Goal: Obtain resource: Obtain resource

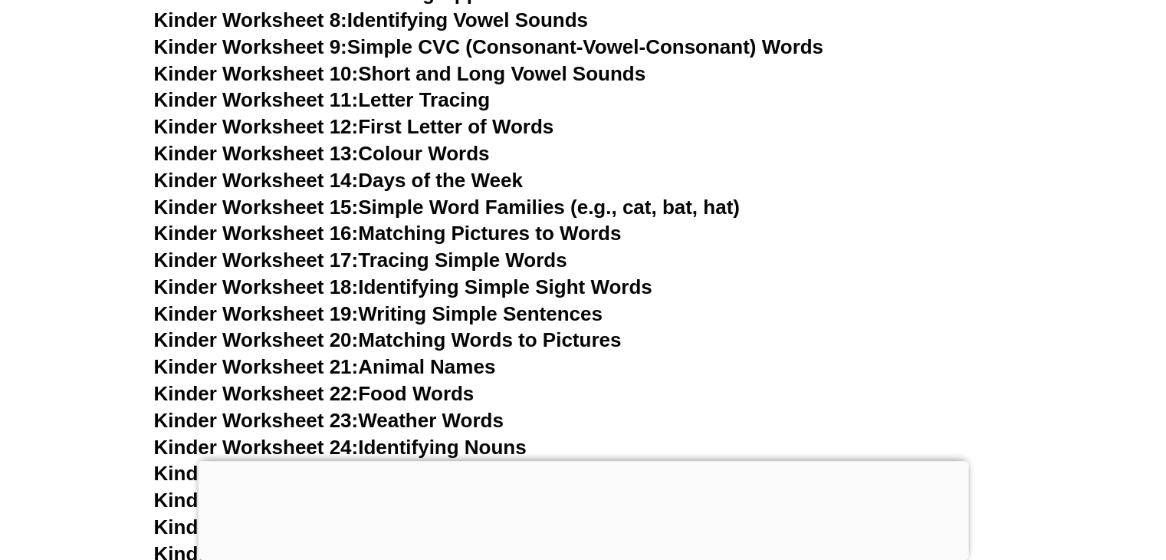
scroll to position [863, 0]
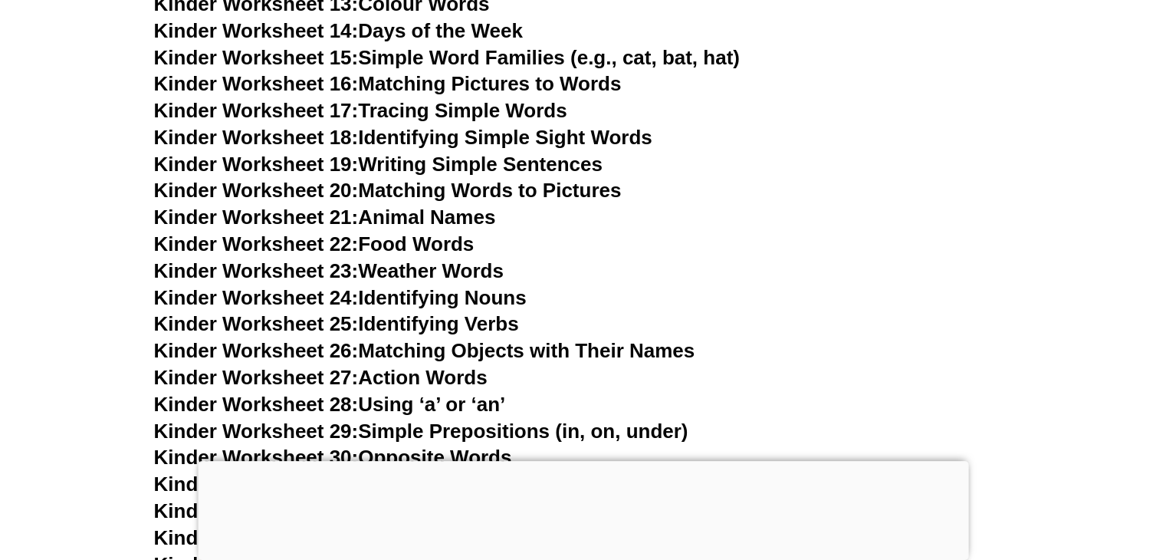
scroll to position [1018, 0]
click at [547, 159] on link "Kinder Worksheet 19: Writing Simple Sentences" at bounding box center [378, 163] width 449 height 23
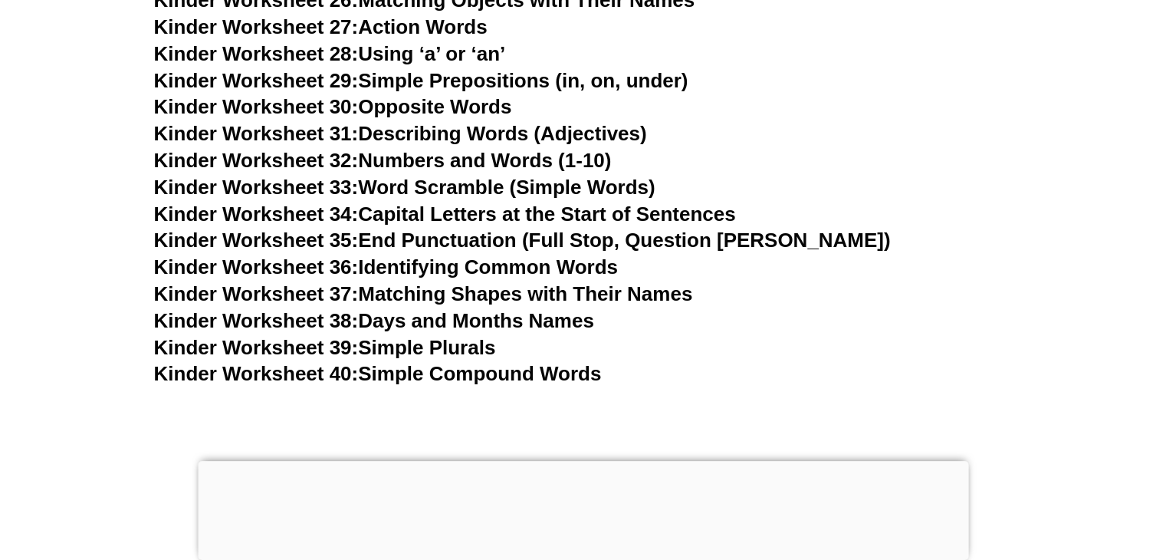
scroll to position [1369, 0]
click at [684, 215] on link "Kinder Worksheet 34: Capital Letters at the Start of Sentences" at bounding box center [445, 213] width 582 height 23
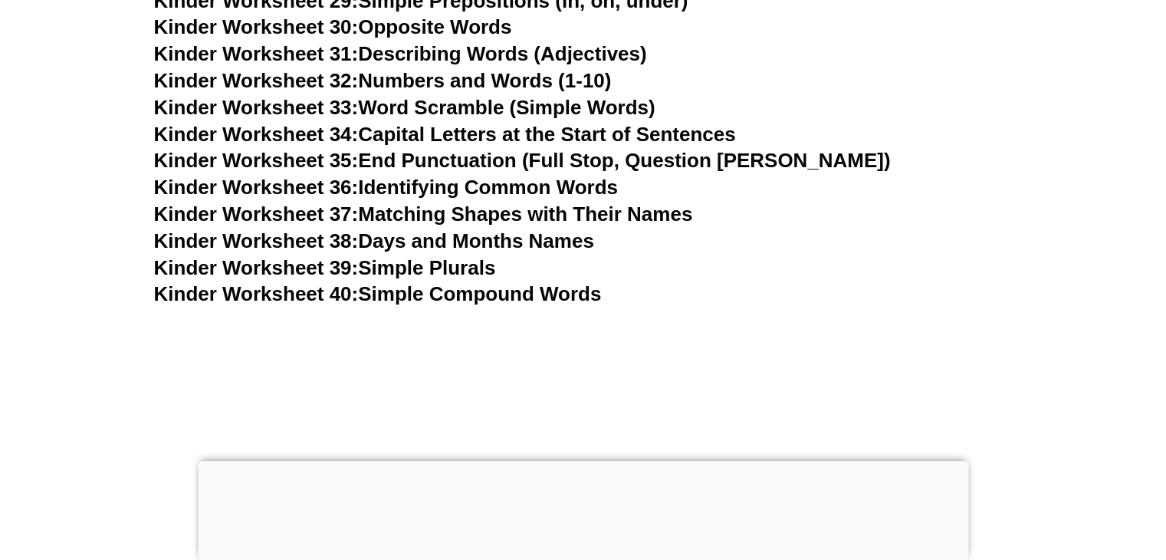
scroll to position [1449, 0]
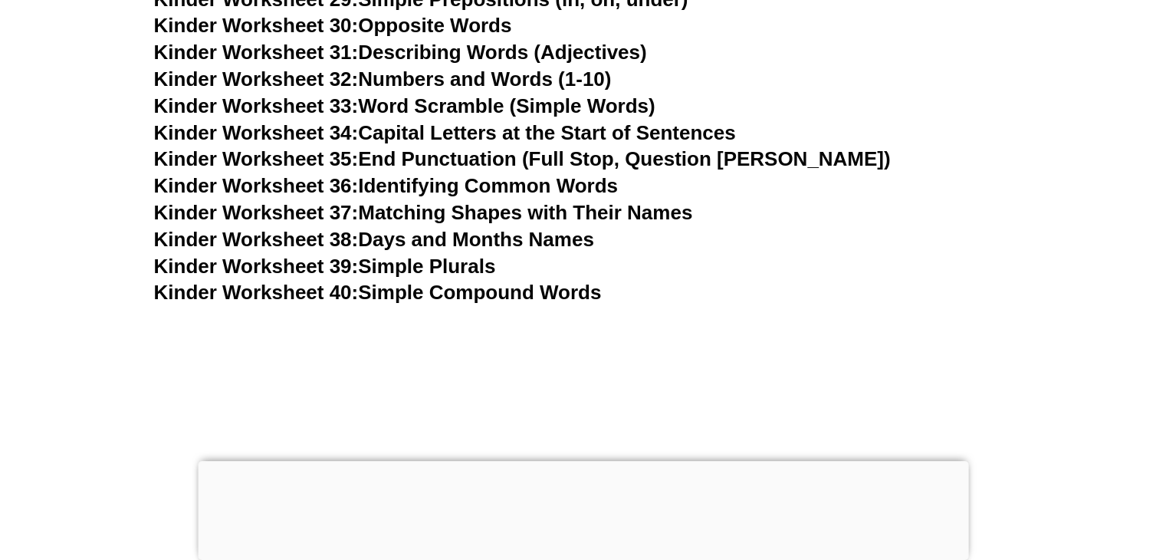
click at [524, 159] on link "Kinder Worksheet 35: End Punctuation (Full Stop, Question [PERSON_NAME])" at bounding box center [522, 158] width 737 height 23
click at [582, 192] on link "Kinder Worksheet 36: Identifying Common Words" at bounding box center [386, 185] width 464 height 23
click at [475, 267] on link "Kinder Worksheet 39: Simple Plurals" at bounding box center [325, 266] width 342 height 23
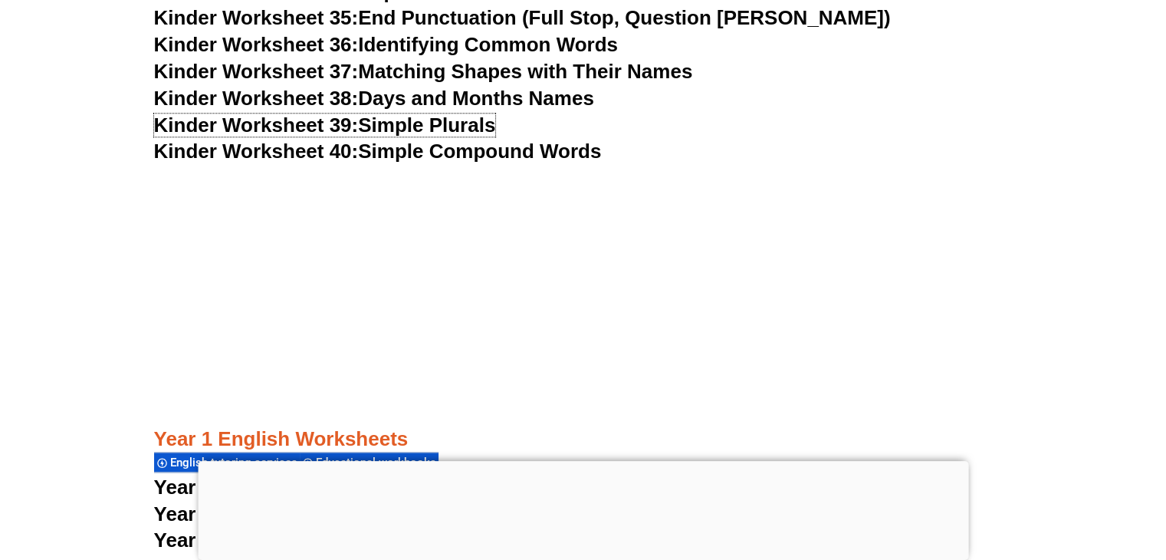
scroll to position [1603, 0]
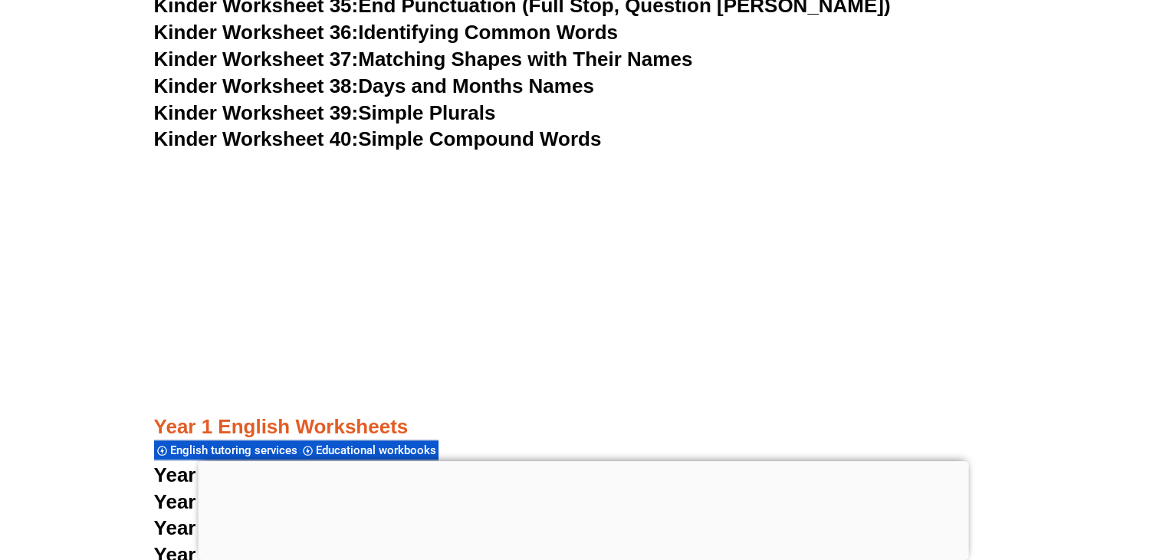
click at [534, 138] on link "Kinder Worksheet 40: Simple Compound Words" at bounding box center [378, 138] width 448 height 23
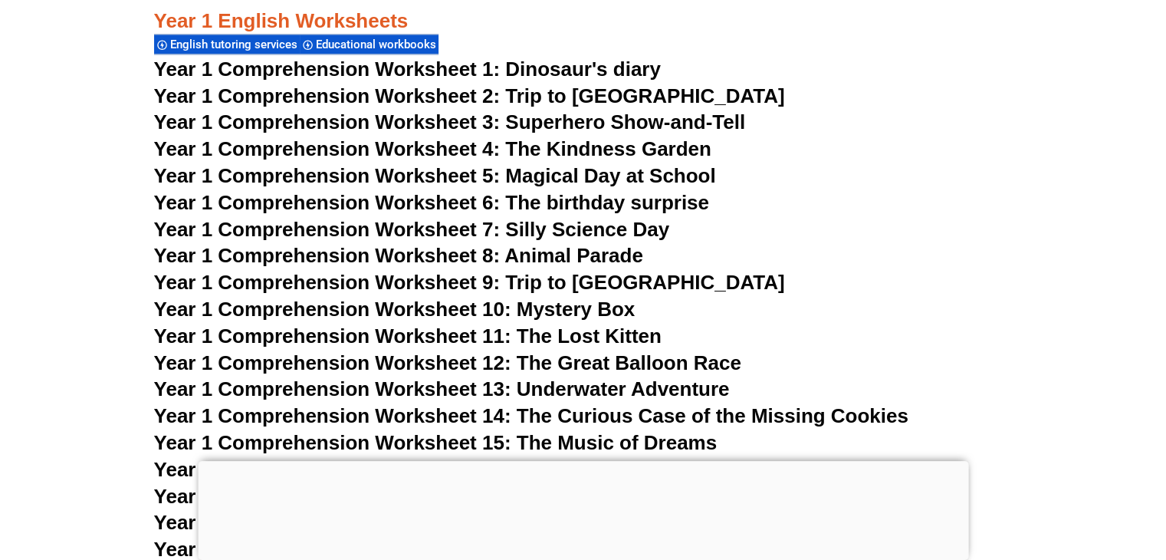
scroll to position [2003, 0]
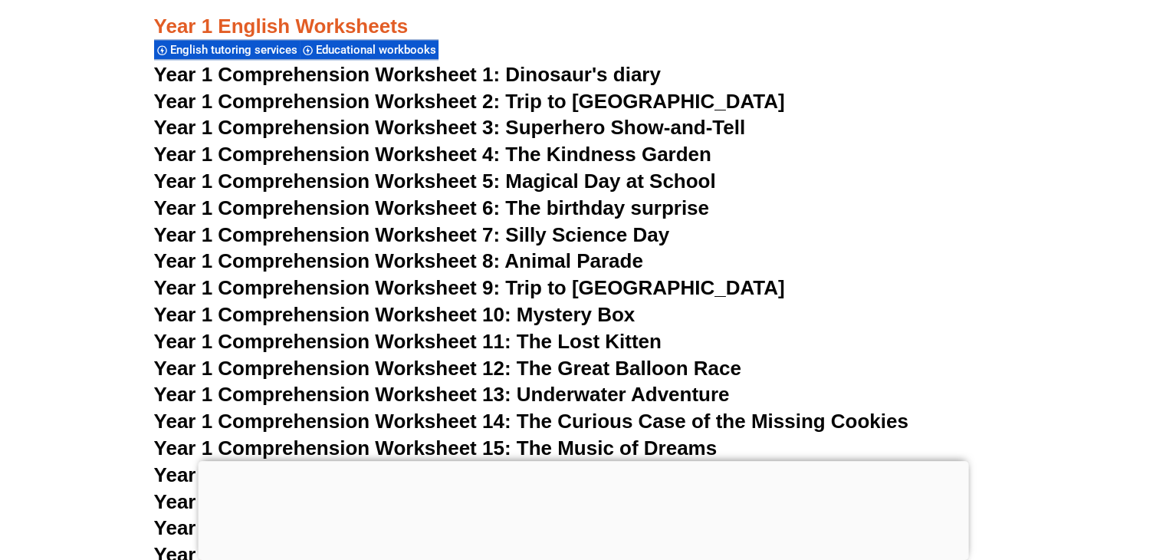
click at [599, 79] on span "Year 1 Comprehension Worksheet 1: Dinosaur's diary" at bounding box center [407, 74] width 507 height 23
click at [406, 153] on span "Year 1 Comprehension Worksheet 4: The Kindness Garden" at bounding box center [432, 154] width 557 height 23
click at [433, 153] on span "Year 1 Comprehension Worksheet 4: The Kindness Garden" at bounding box center [432, 154] width 557 height 23
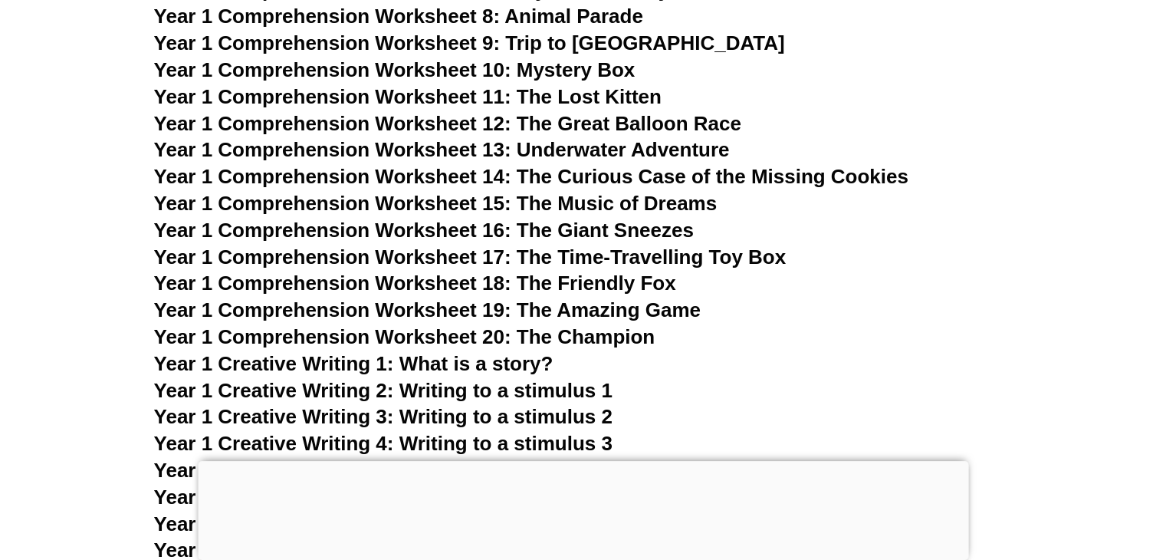
scroll to position [2259, 0]
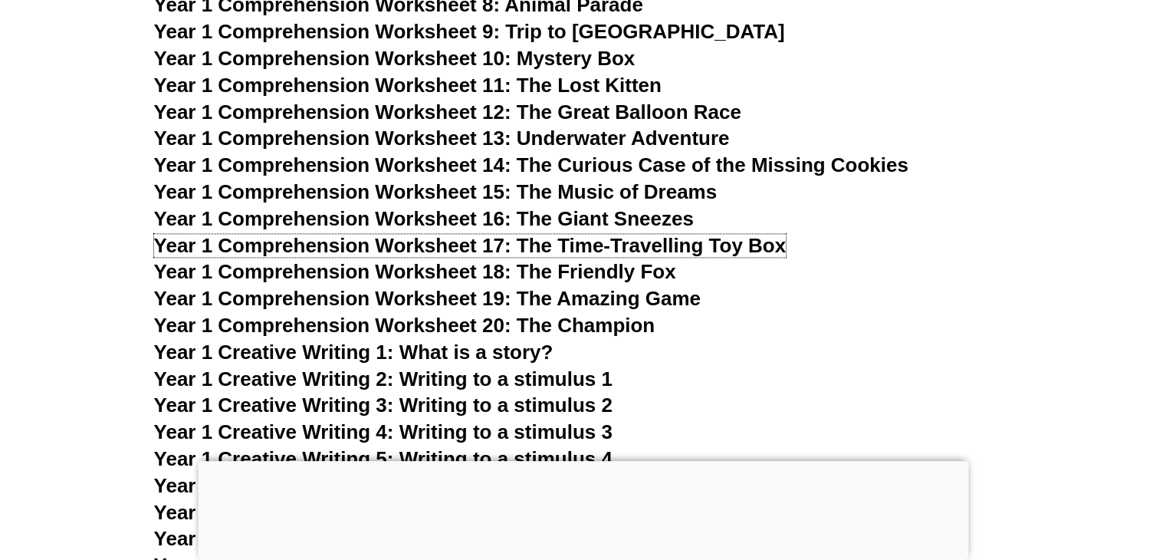
click at [489, 248] on span "Year 1 Comprehension Worksheet 17: The Time-Travelling Toy Box" at bounding box center [470, 245] width 633 height 23
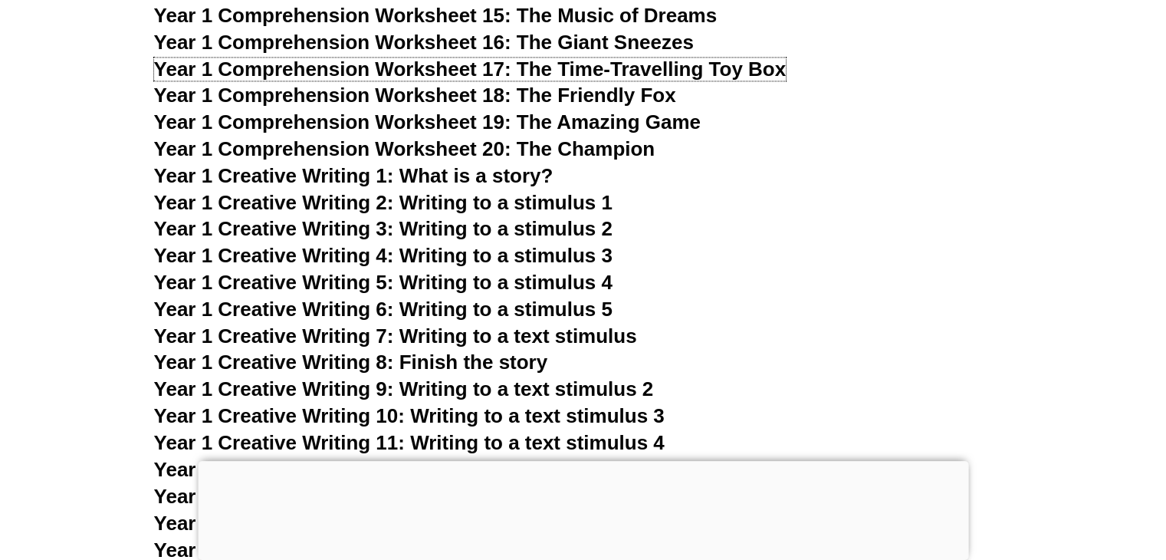
scroll to position [2436, 0]
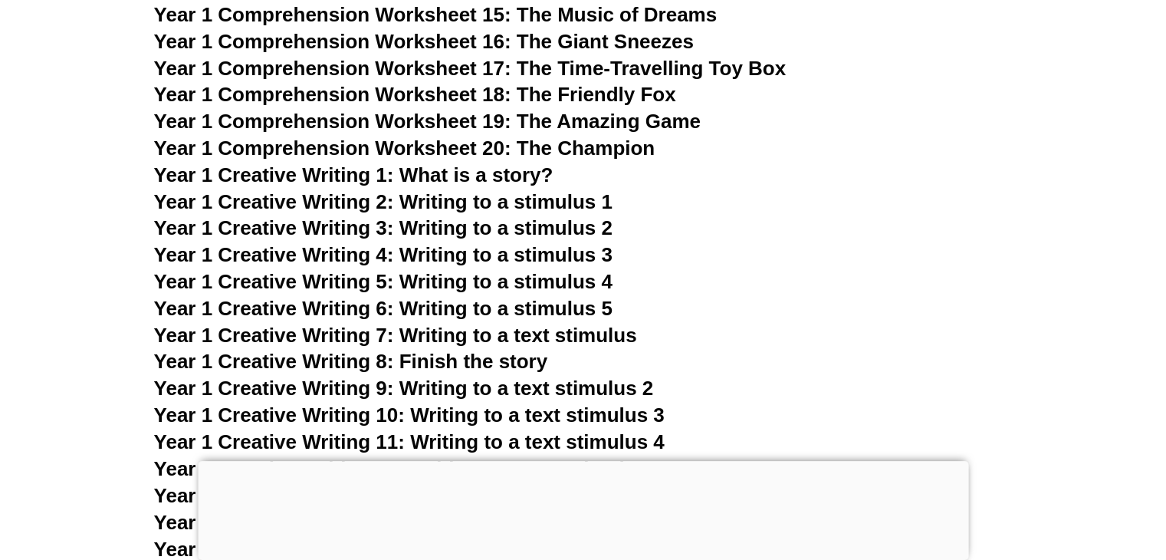
click at [531, 176] on span "Year 1 Creative Writing 1: What is a story?" at bounding box center [353, 174] width 399 height 23
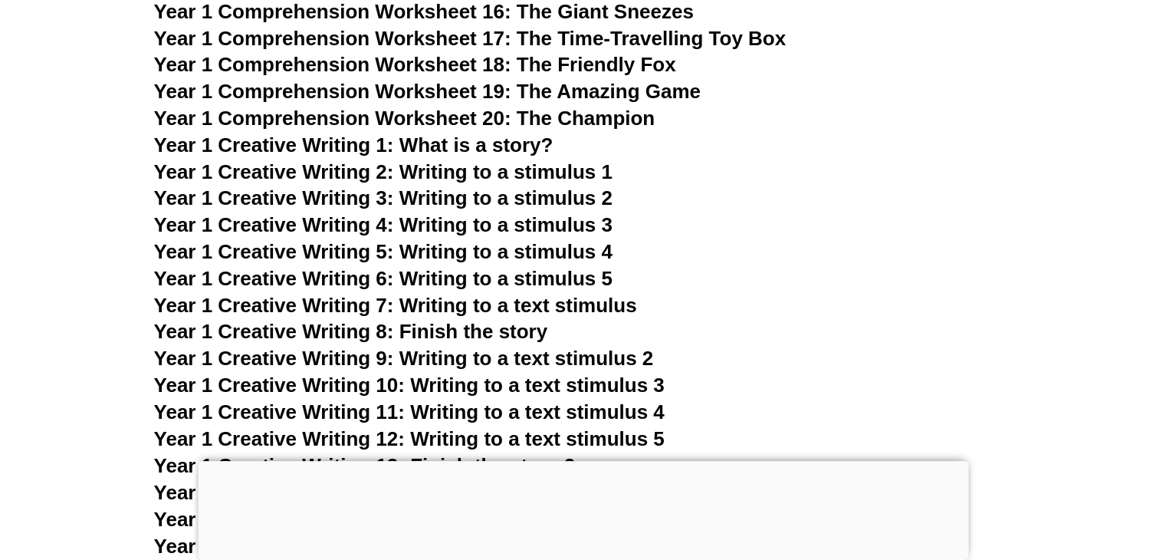
scroll to position [2511, 0]
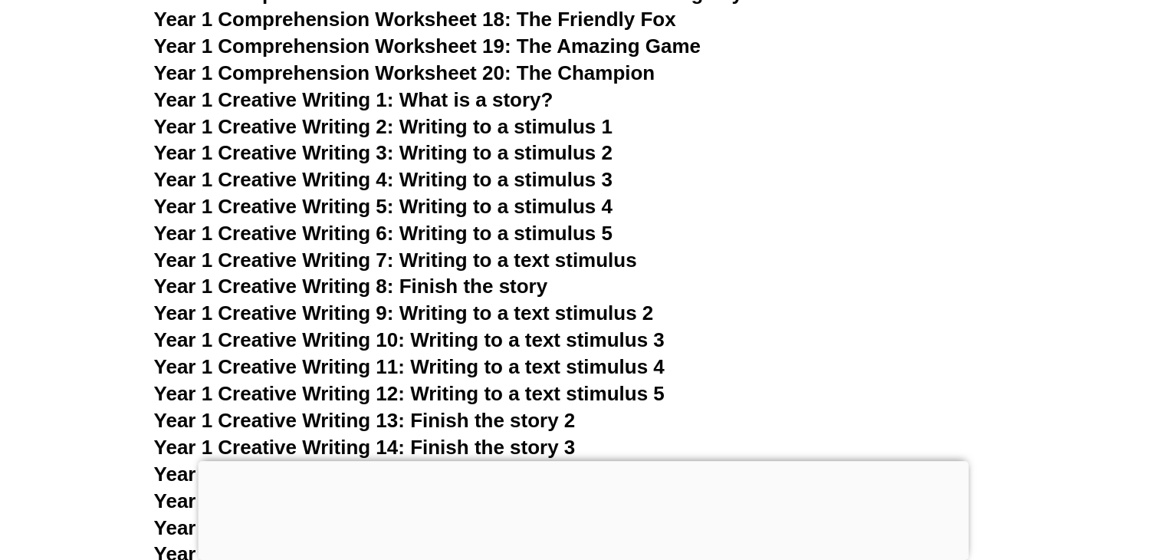
click at [574, 130] on span "Year 1 Creative Writing 2: Writing to a stimulus 1" at bounding box center [383, 126] width 459 height 23
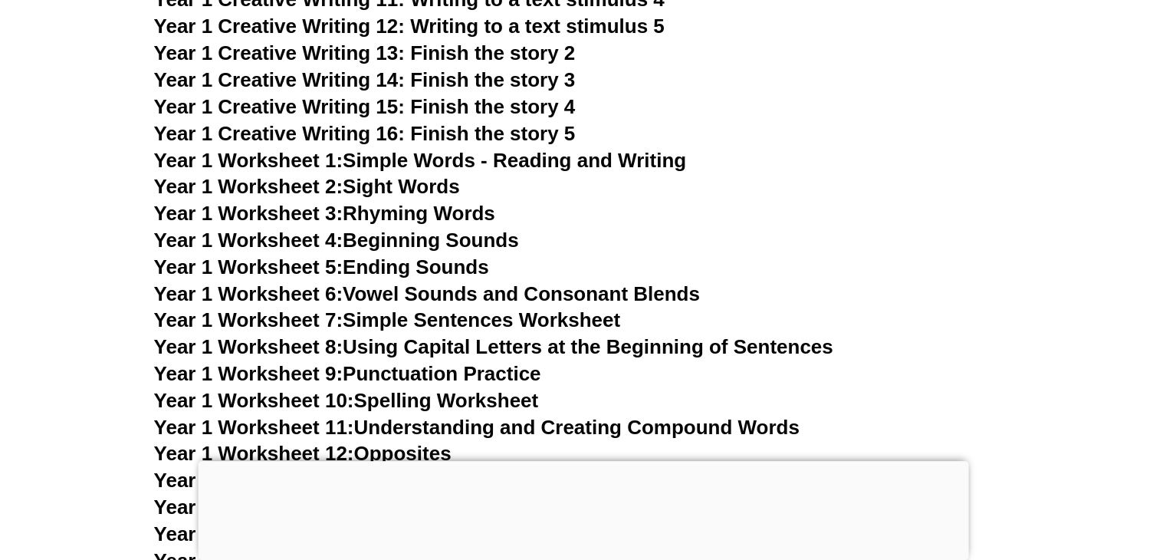
scroll to position [2880, 0]
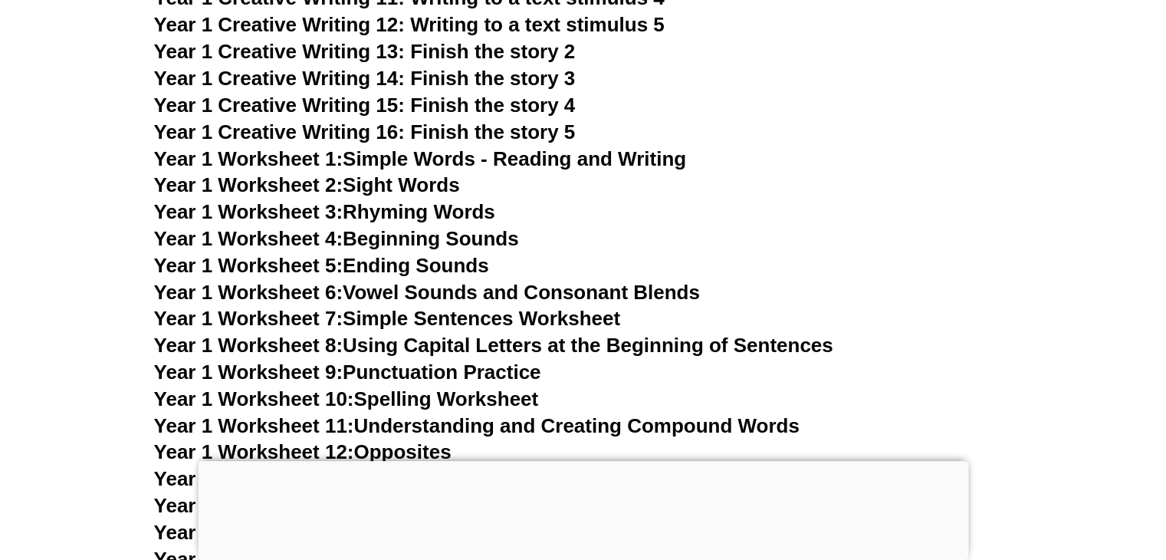
click at [644, 154] on link "Year 1 Worksheet 1: Simple Words - Reading and Writing" at bounding box center [420, 157] width 533 height 23
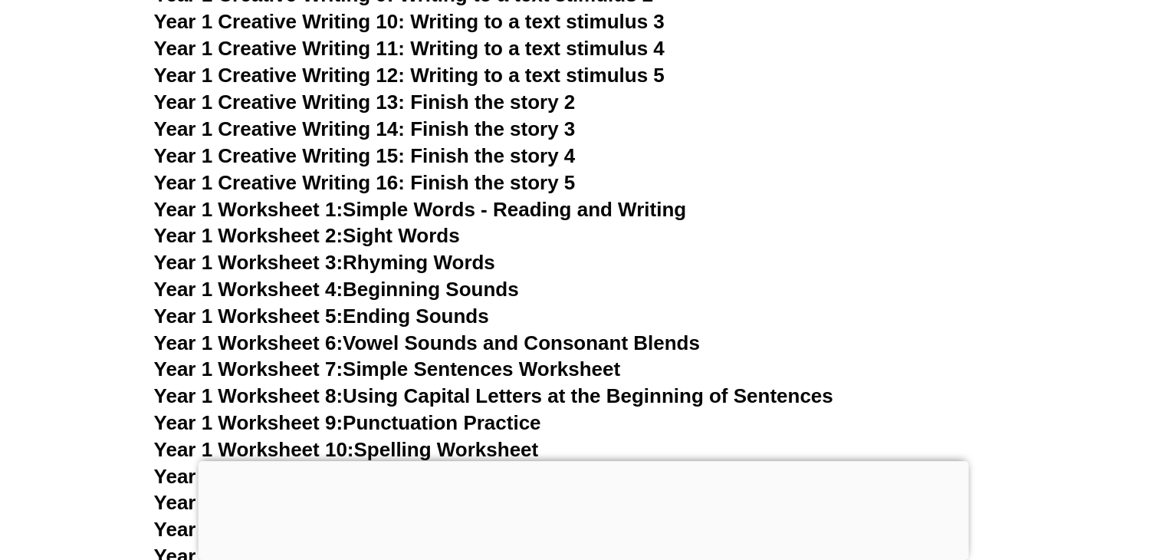
scroll to position [2827, 0]
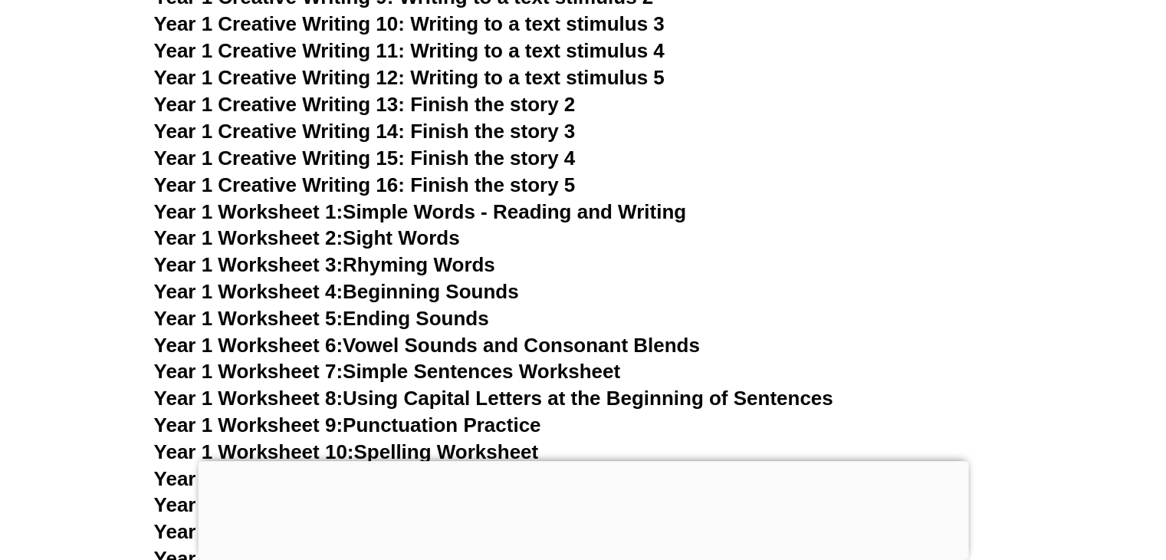
click at [616, 205] on link "Year 1 Worksheet 1: Simple Words - Reading and Writing" at bounding box center [420, 210] width 533 height 23
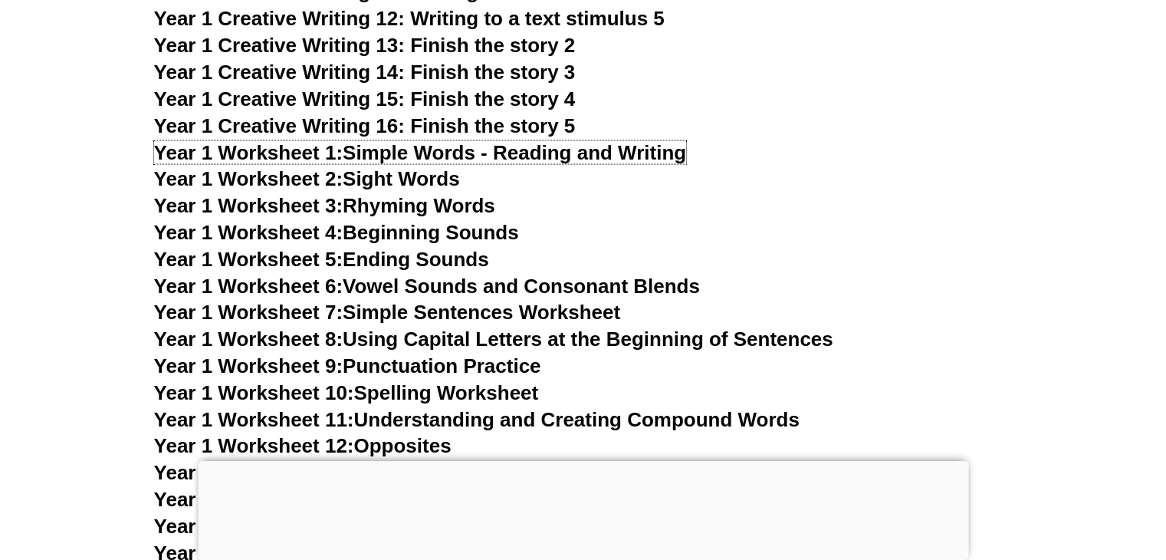
scroll to position [2894, 0]
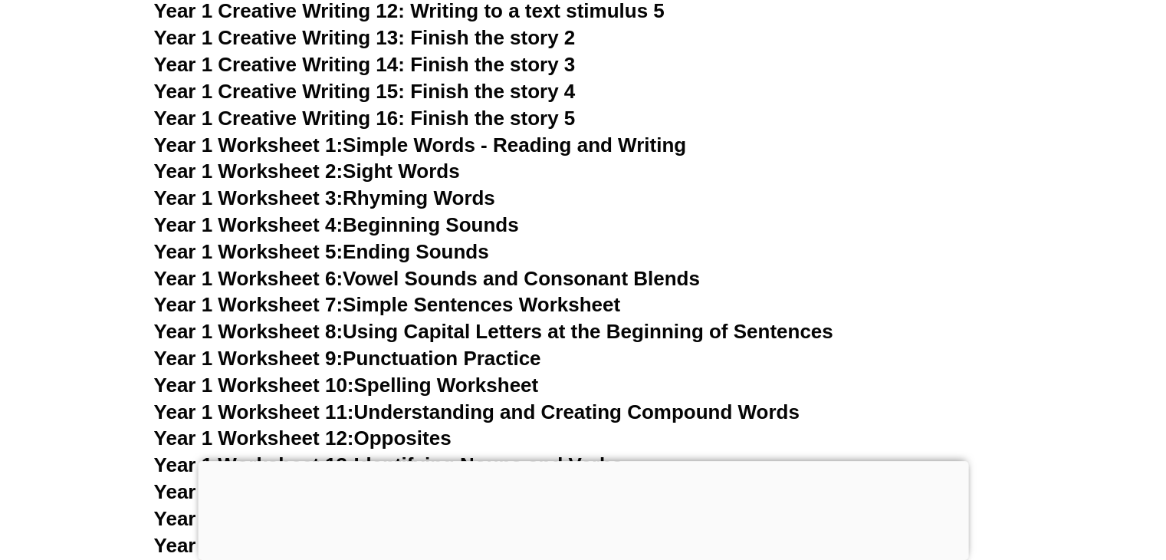
click at [485, 227] on link "Year 1 Worksheet 4: Beginning Sounds" at bounding box center [336, 223] width 365 height 23
click at [528, 305] on link "Year 1 Worksheet 7: Simple Sentences Worksheet" at bounding box center [387, 303] width 467 height 23
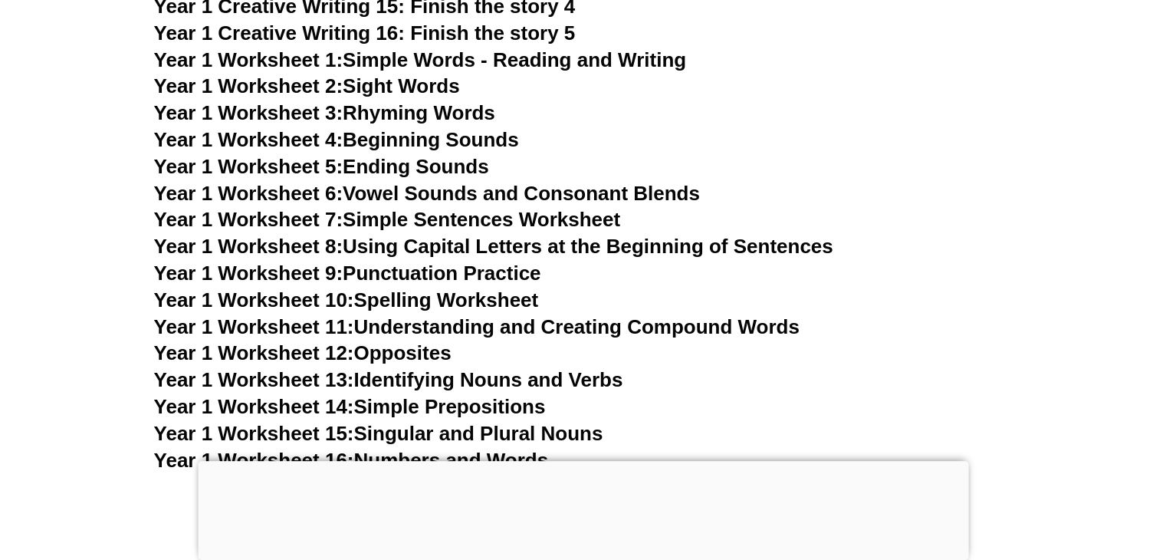
scroll to position [2980, 0]
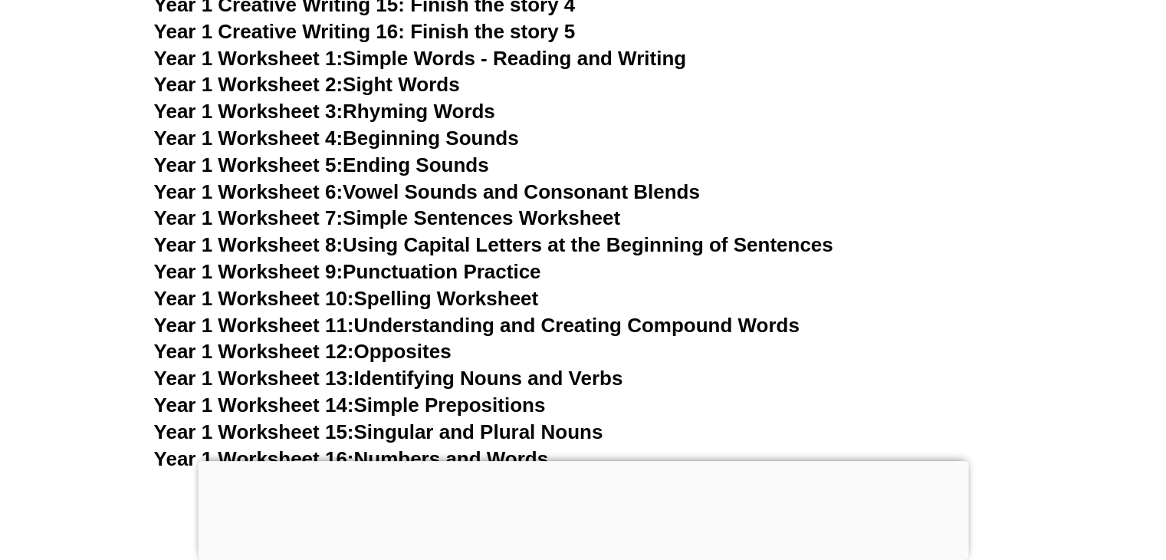
click at [647, 185] on link "Year 1 Worksheet 6: Vowel Sounds and Consonant Blends" at bounding box center [427, 191] width 546 height 23
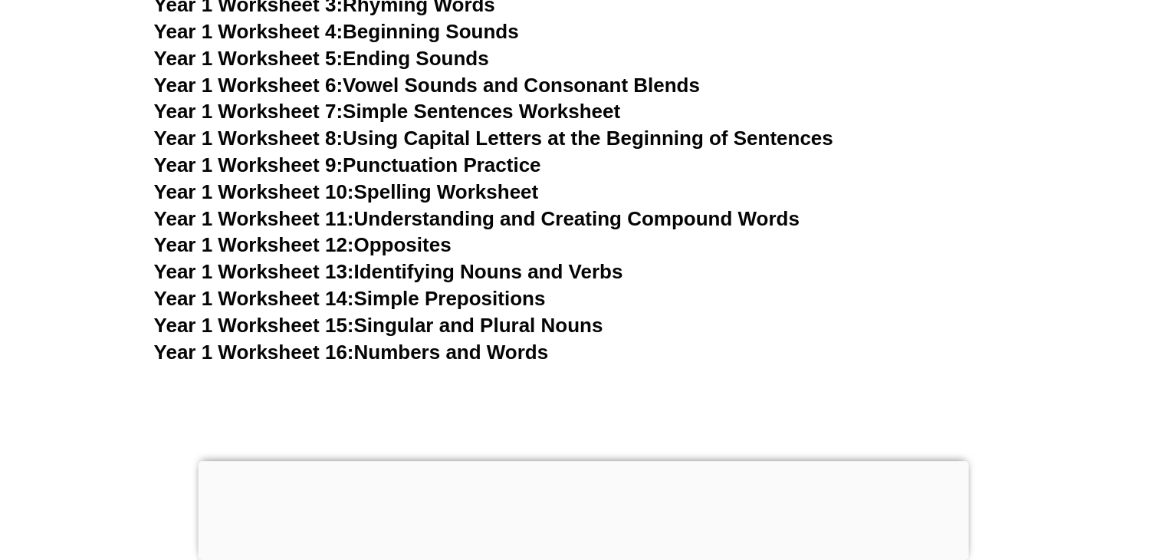
scroll to position [3092, 0]
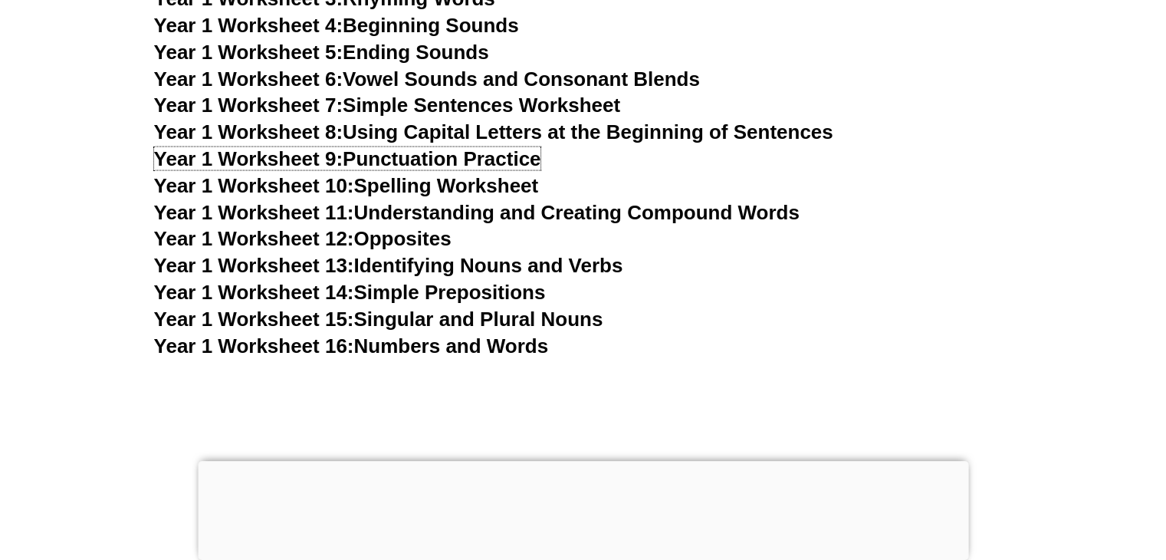
click at [490, 159] on link "Year 1 Worksheet 9: Punctuation Practice" at bounding box center [347, 158] width 387 height 23
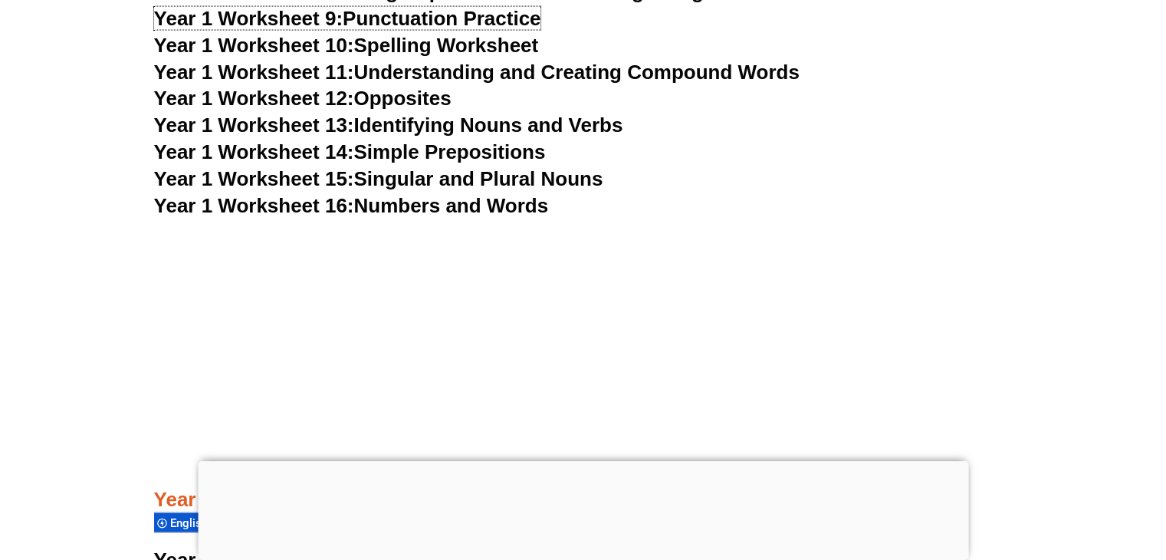
scroll to position [3234, 0]
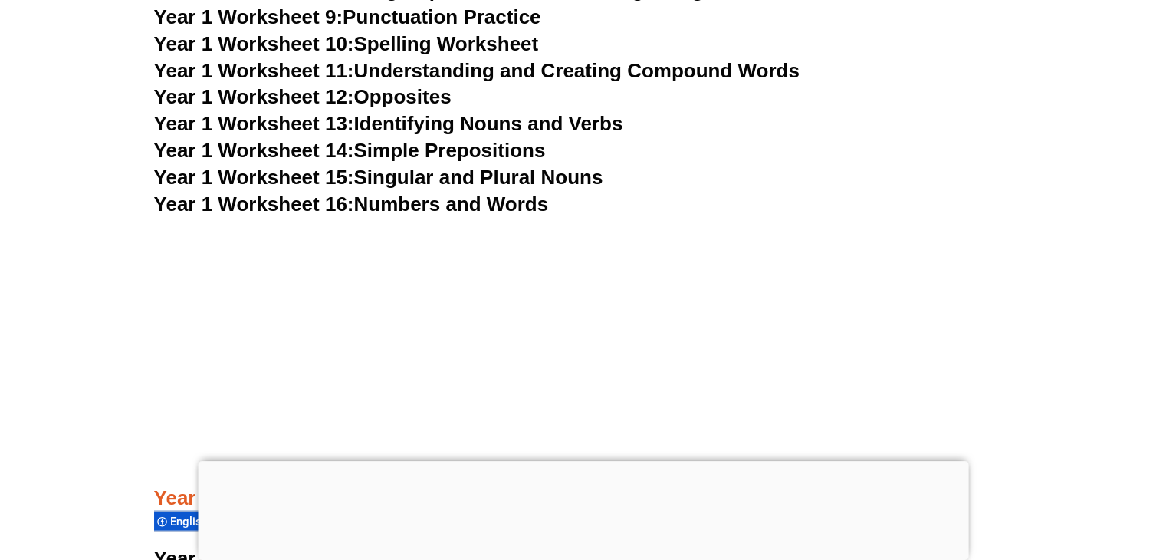
click at [728, 64] on link "Year 1 Worksheet 11: Understanding and Creating Compound Words" at bounding box center [477, 70] width 646 height 23
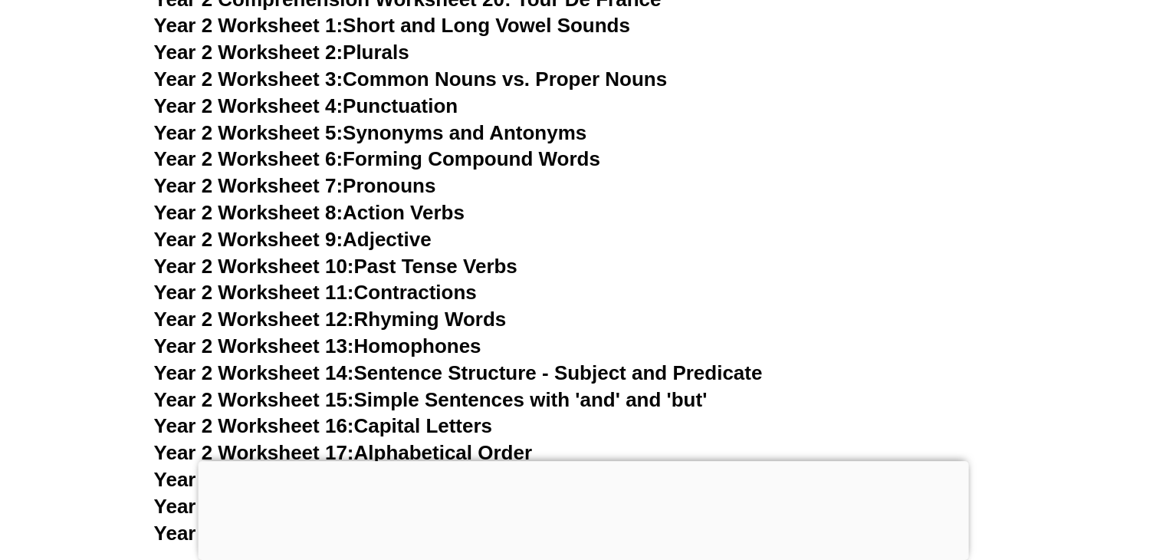
scroll to position [4299, 0]
click at [439, 104] on link "Year 2 Worksheet 4: Punctuation" at bounding box center [306, 106] width 304 height 23
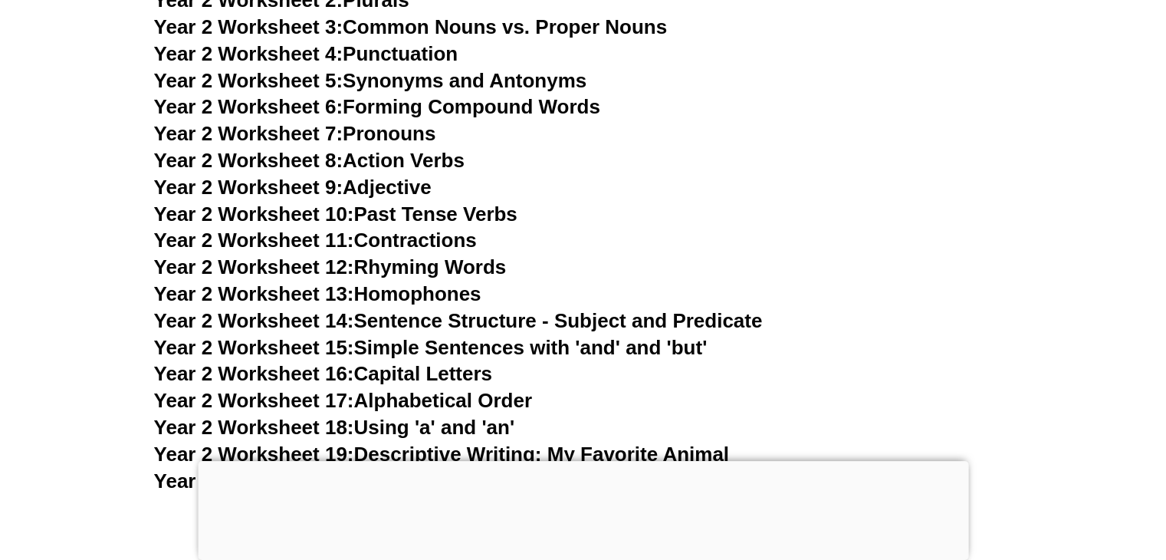
scroll to position [4353, 0]
click at [437, 237] on link "Year 2 Worksheet 11: Contractions" at bounding box center [315, 239] width 323 height 23
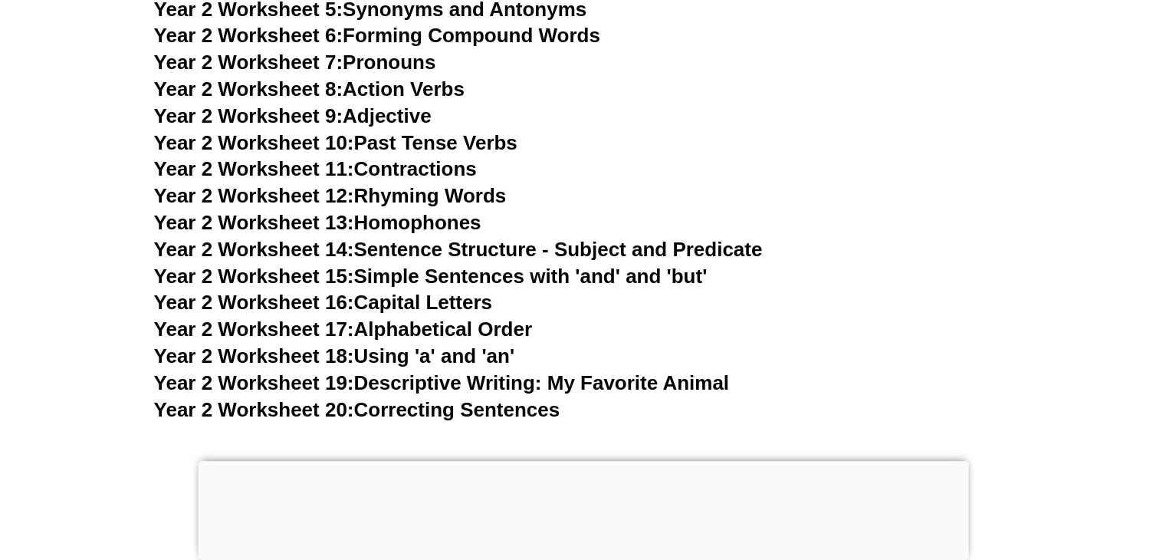
scroll to position [4427, 0]
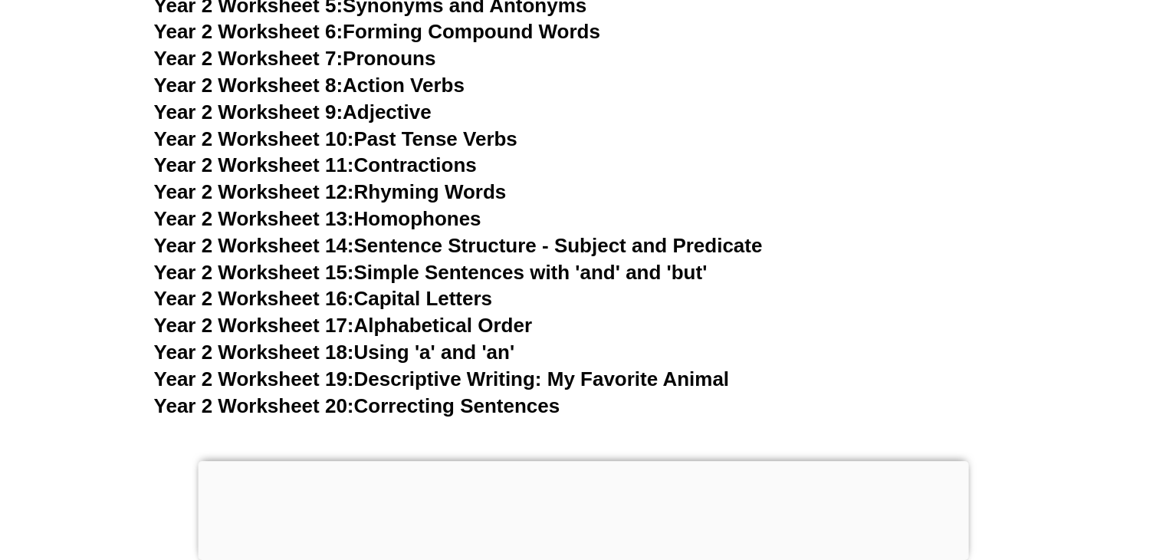
click at [718, 242] on link "Year 2 Worksheet 14: Sentence Structure - Subject and Predicate" at bounding box center [458, 245] width 609 height 23
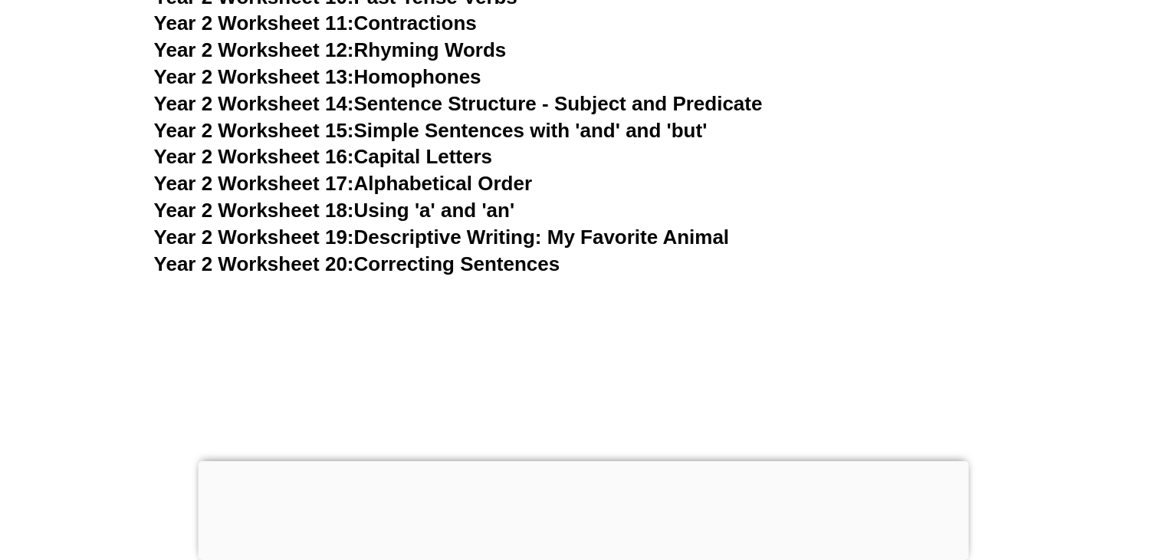
scroll to position [4573, 0]
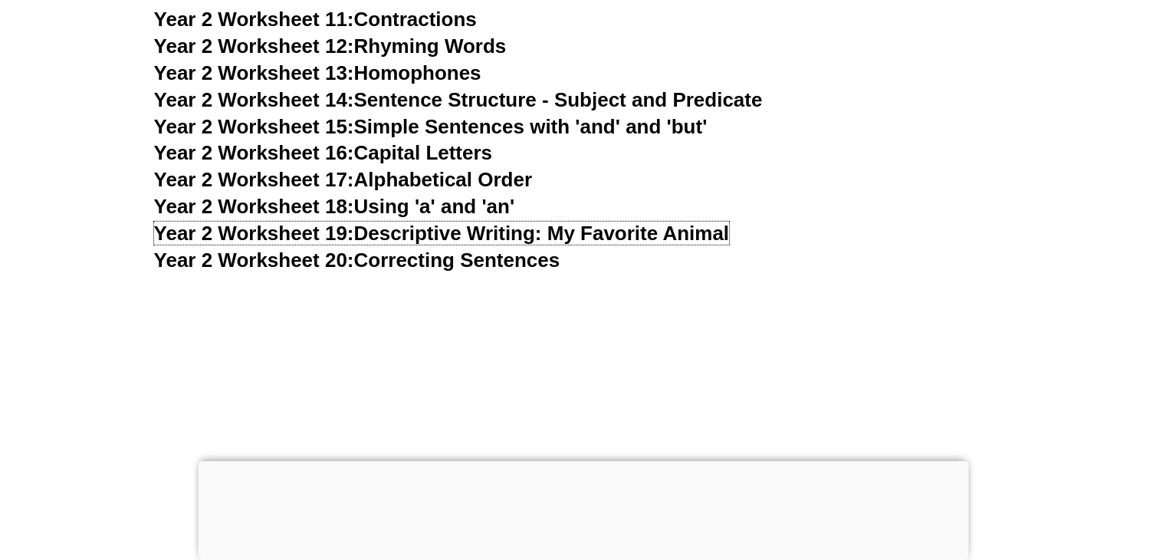
click at [687, 239] on link "Year 2 Worksheet 19: Descriptive Writing: My Favorite Animal" at bounding box center [441, 233] width 575 height 23
click at [399, 264] on link "Year 2 Worksheet 20: Correcting Sentences" at bounding box center [357, 259] width 406 height 23
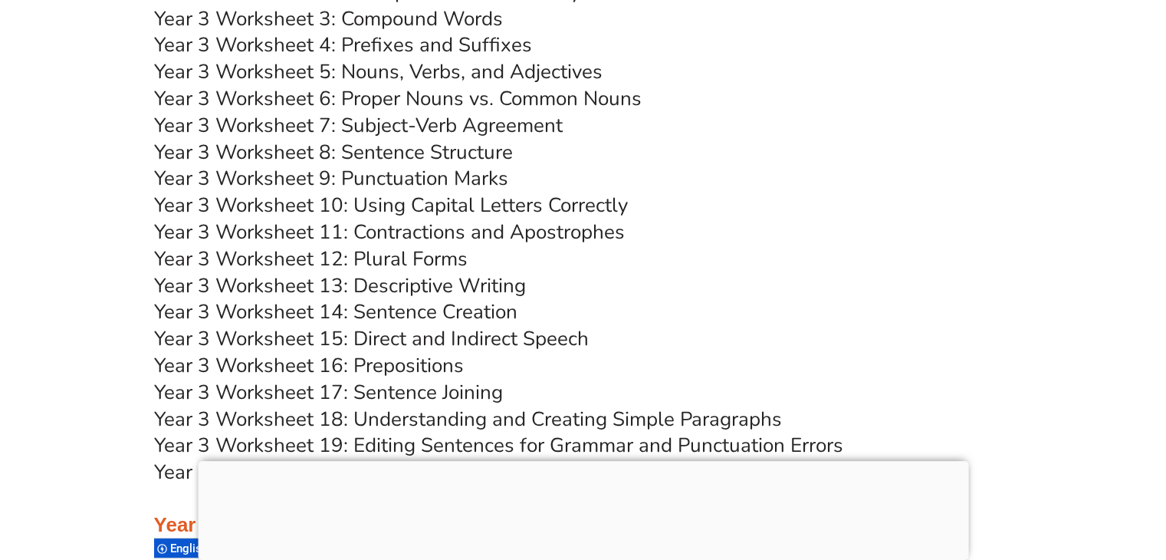
scroll to position [5776, 0]
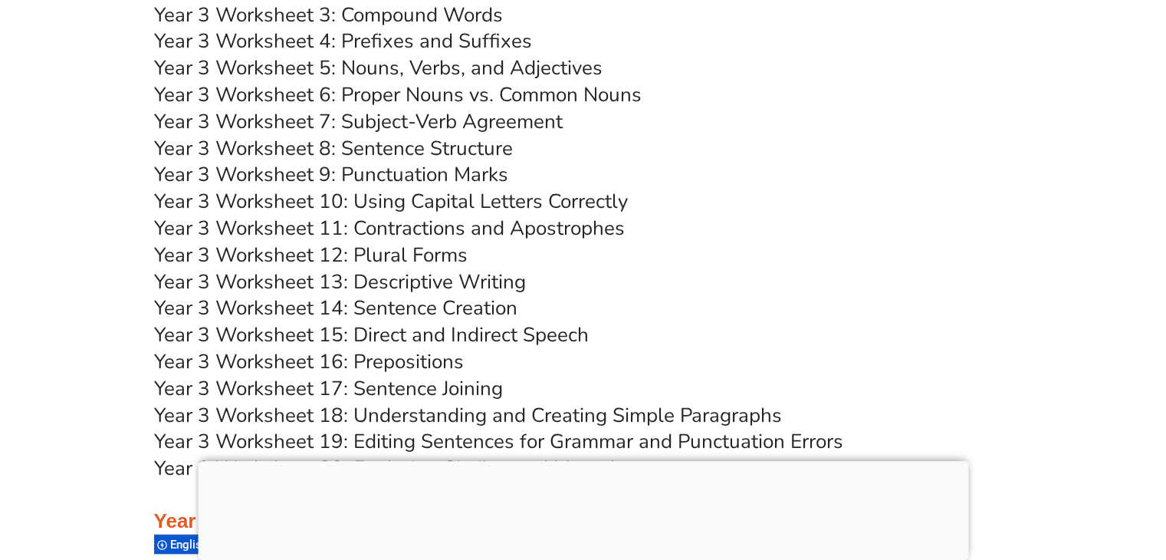
click at [424, 156] on link "Year 3 Worksheet 8: Sentence Structure" at bounding box center [333, 148] width 359 height 27
click at [485, 308] on link "Year 3 Worksheet 14: Sentence Creation" at bounding box center [335, 307] width 363 height 27
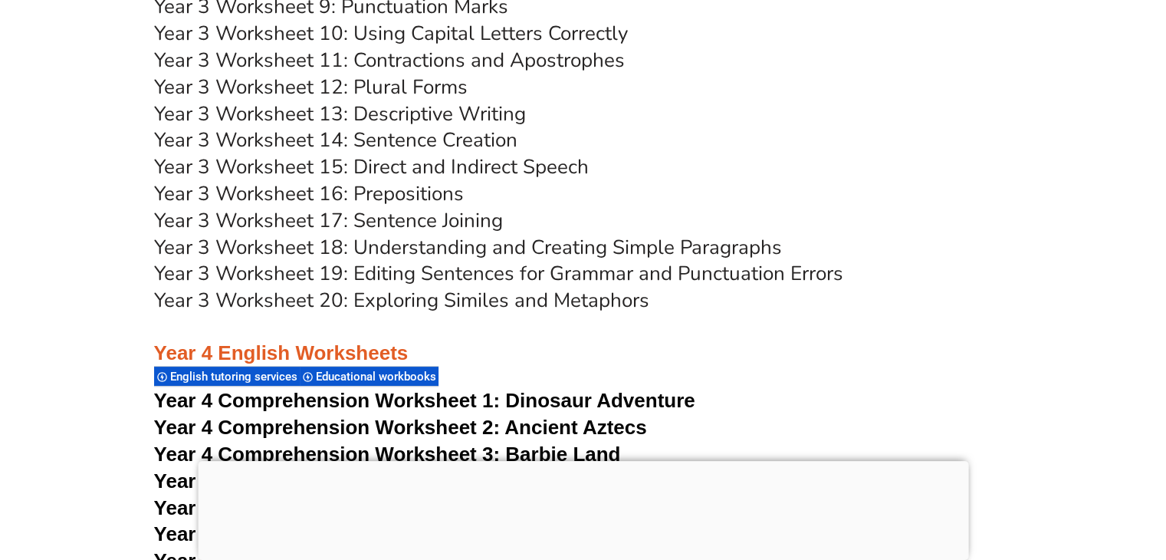
scroll to position [5944, 0]
click at [718, 279] on link "Year 3 Worksheet 19: Editing Sentences for Grammar and Punctuation Errors" at bounding box center [498, 273] width 689 height 27
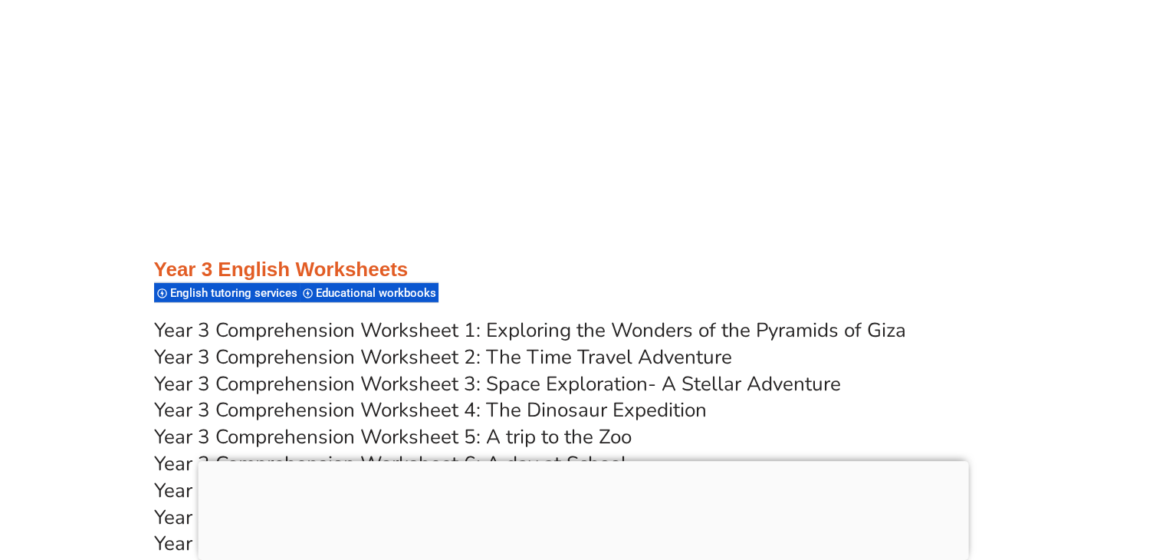
scroll to position [4868, 0]
